Goal: Task Accomplishment & Management: Manage account settings

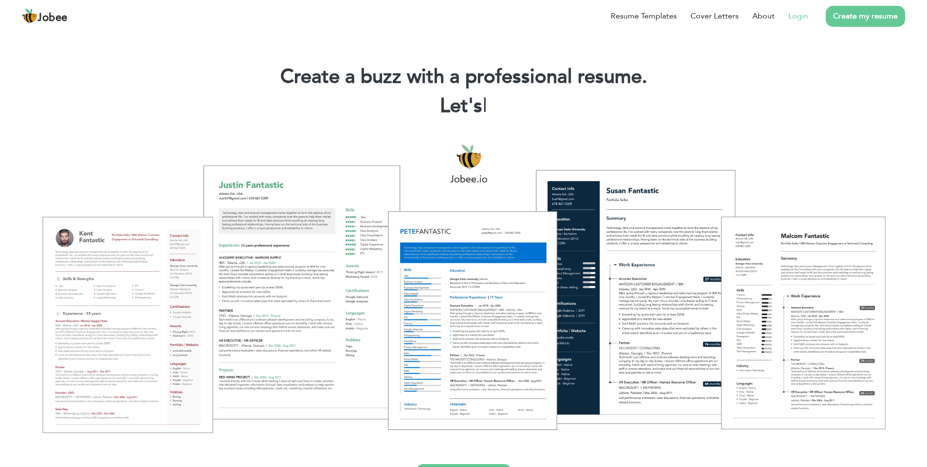
click at [796, 20] on link "Login" at bounding box center [798, 16] width 20 height 12
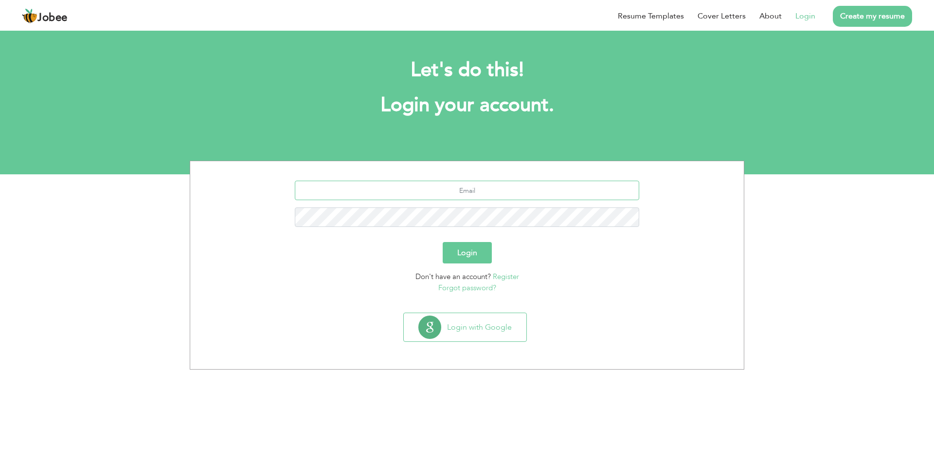
click at [466, 197] on input "text" at bounding box center [467, 189] width 345 height 19
type input "surphirizidi@gmail.com"
click at [443, 242] on button "Login" at bounding box center [467, 252] width 49 height 21
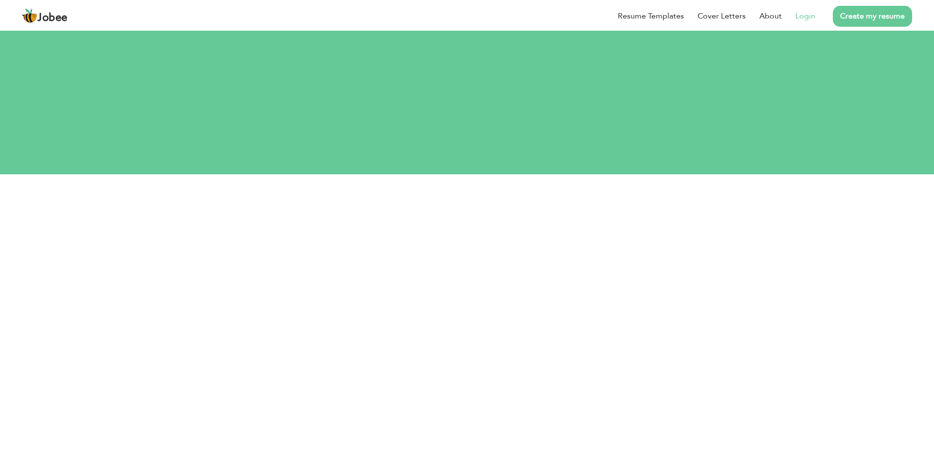
click at [812, 23] on li "Login" at bounding box center [799, 15] width 34 height 25
click at [808, 19] on link "Login" at bounding box center [805, 16] width 20 height 12
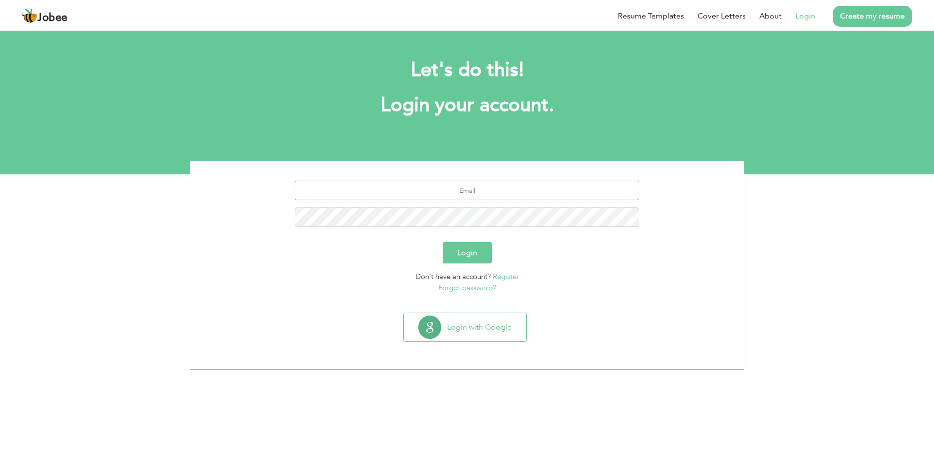
click at [441, 185] on input "text" at bounding box center [467, 189] width 345 height 19
type input "surphrizidi@gmail.com"
click at [443, 242] on button "Login" at bounding box center [467, 252] width 49 height 21
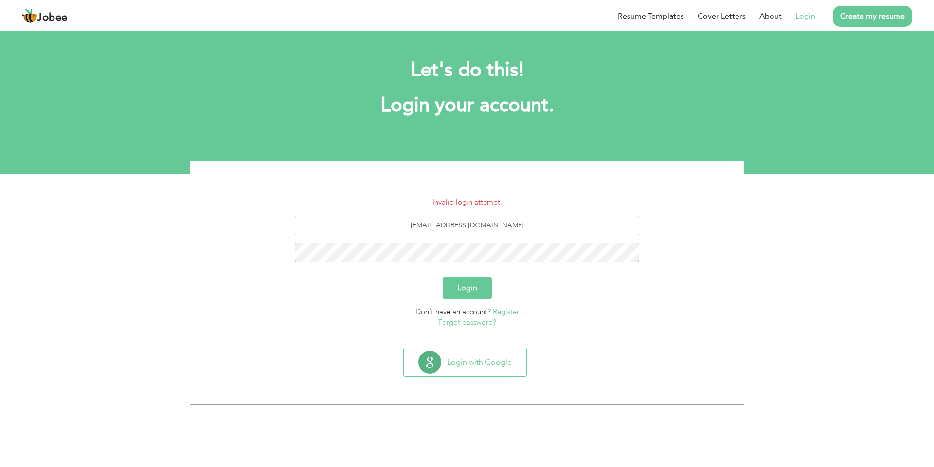
click at [443, 277] on button "Login" at bounding box center [467, 287] width 49 height 21
